Goal: Browse casually: Explore the website without a specific task or goal

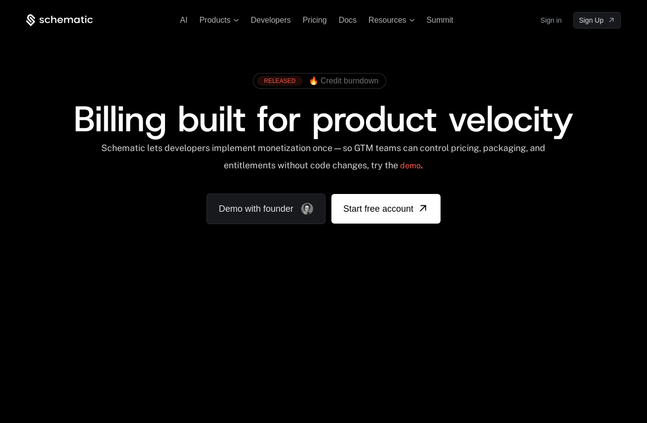
click at [220, 115] on span "Billing built for product velocity" at bounding box center [324, 118] width 500 height 47
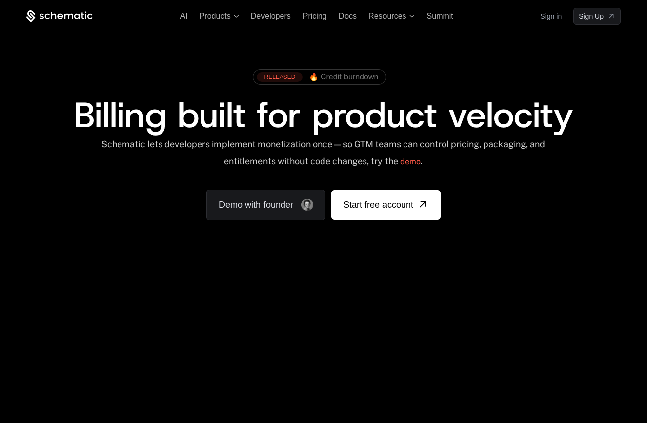
click at [228, 125] on span "Billing built for product velocity" at bounding box center [324, 114] width 500 height 47
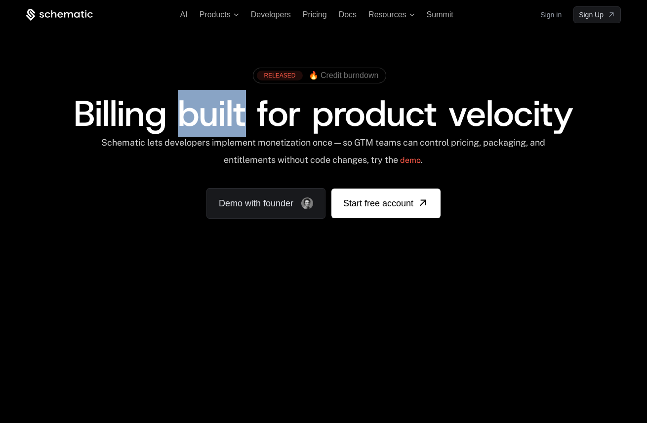
click at [228, 125] on span "Billing built for product velocity" at bounding box center [324, 113] width 500 height 47
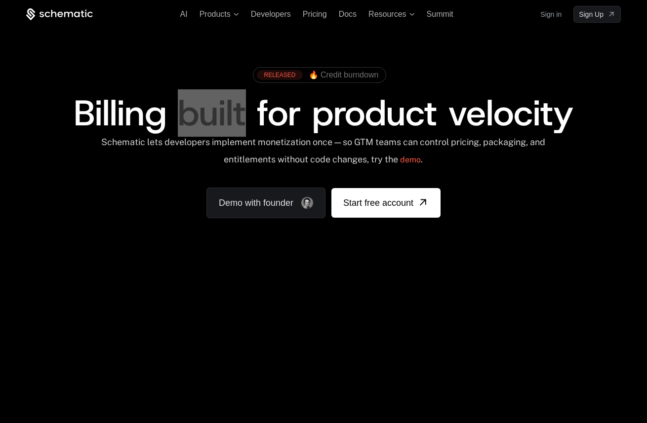
scroll to position [6, 0]
